Goal: Task Accomplishment & Management: Manage account settings

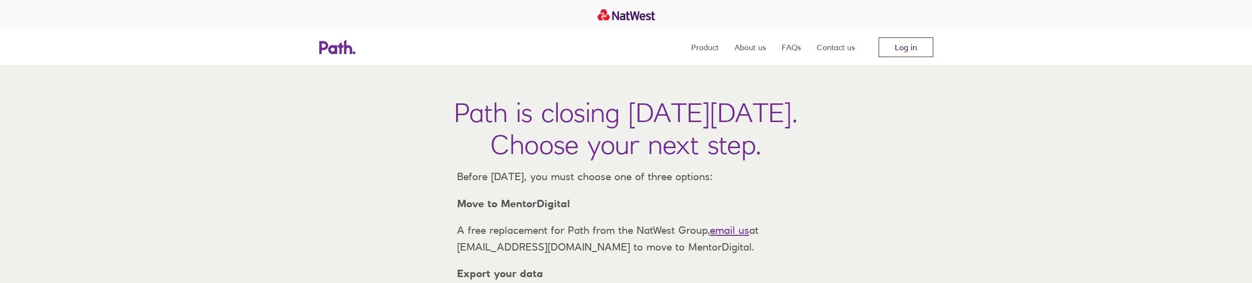
click at [908, 49] on link "Log in" at bounding box center [906, 47] width 55 height 20
click at [899, 48] on link "Log in" at bounding box center [906, 47] width 55 height 20
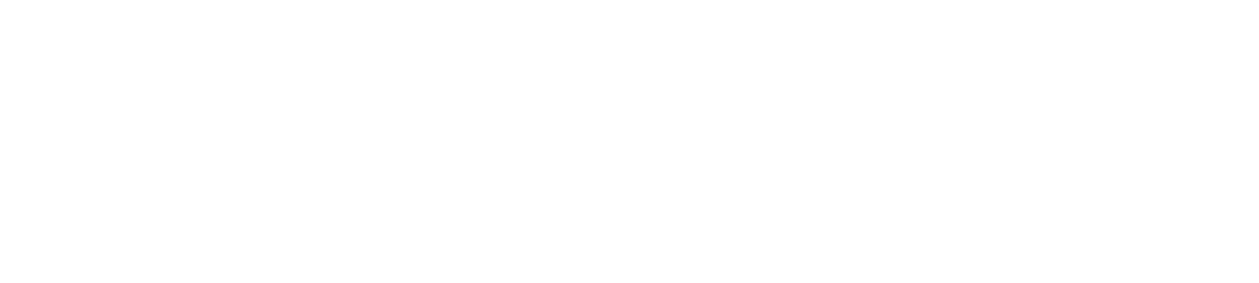
click at [667, 153] on div at bounding box center [629, 141] width 1259 height 283
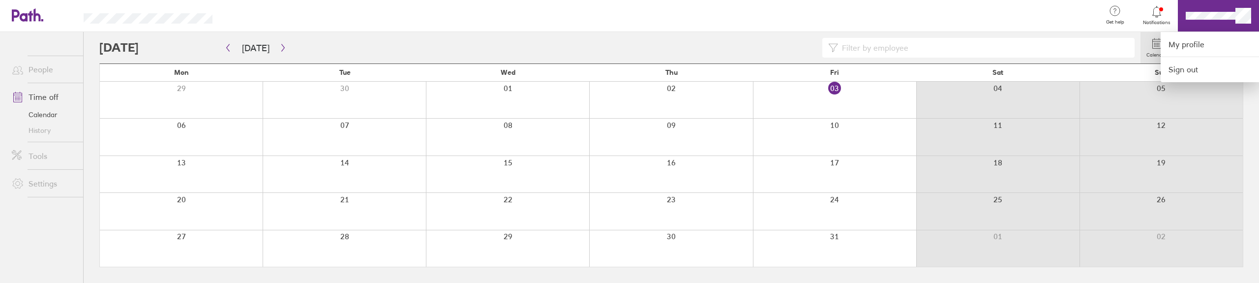
click at [1205, 19] on div at bounding box center [629, 141] width 1259 height 283
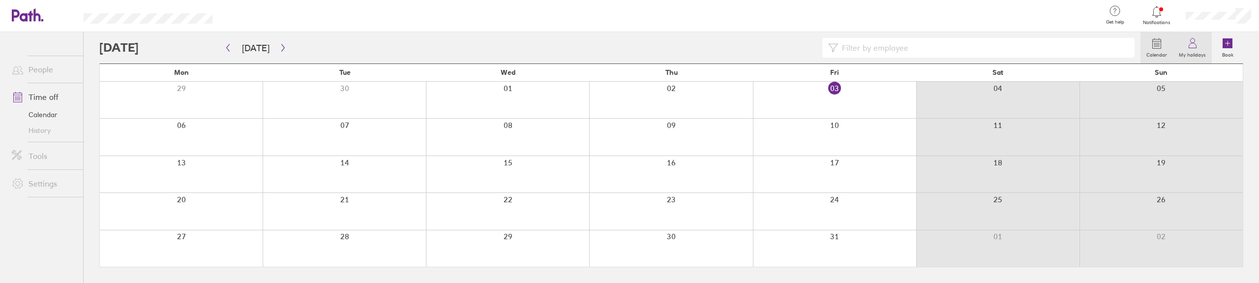
click at [1189, 51] on label "My holidays" at bounding box center [1192, 53] width 39 height 9
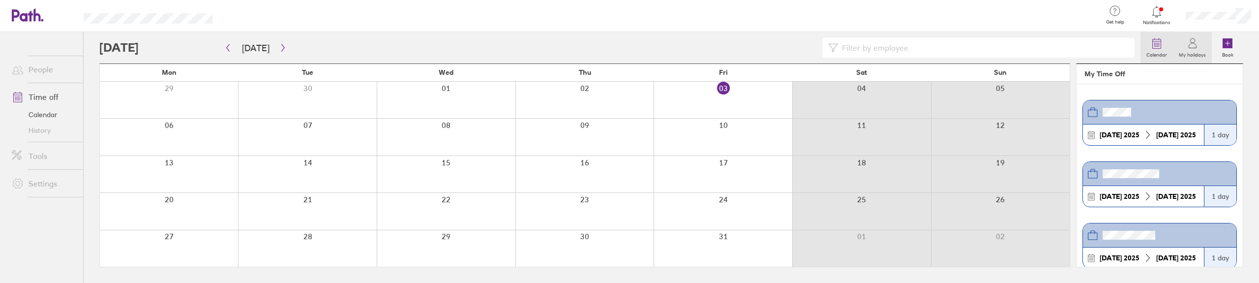
click at [1160, 48] on icon at bounding box center [1157, 43] width 12 height 12
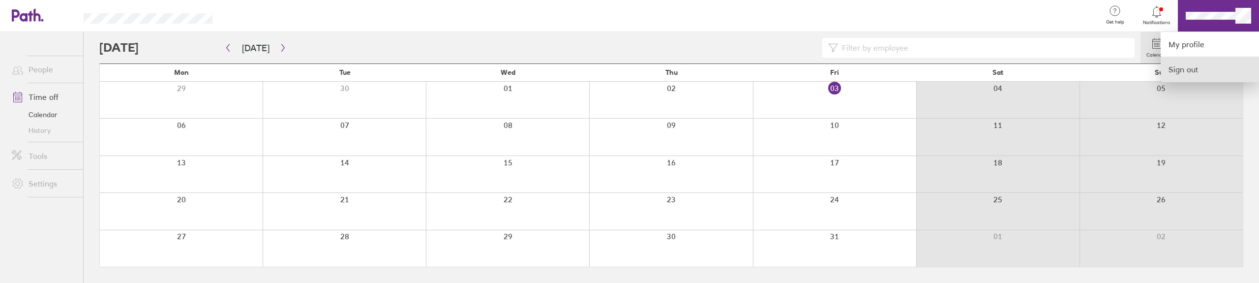
click at [1207, 67] on link "Sign out" at bounding box center [1210, 69] width 98 height 25
